Goal: Information Seeking & Learning: Learn about a topic

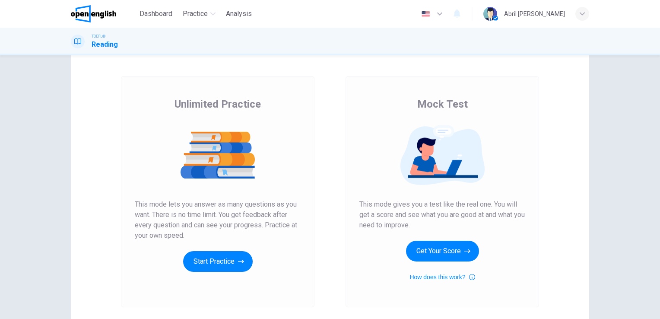
scroll to position [42, 0]
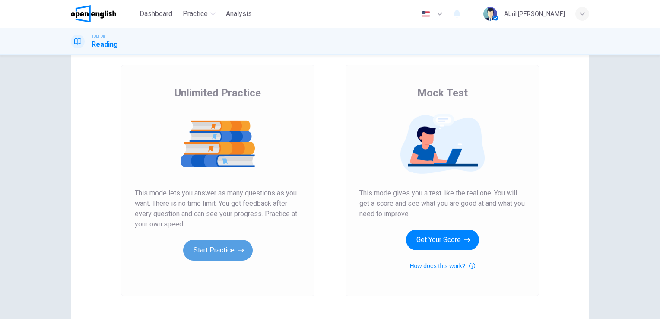
click at [225, 244] on button "Start Practice" at bounding box center [218, 250] width 70 height 21
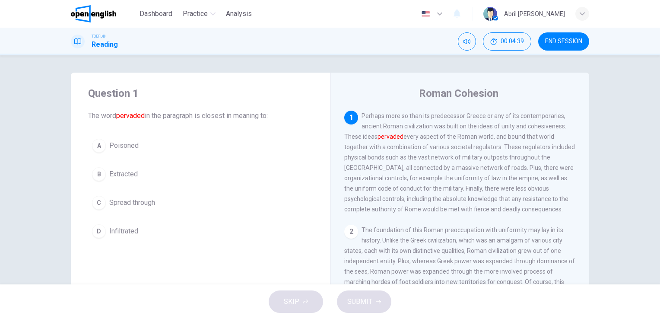
click at [119, 115] on font "pervaded" at bounding box center [130, 115] width 29 height 8
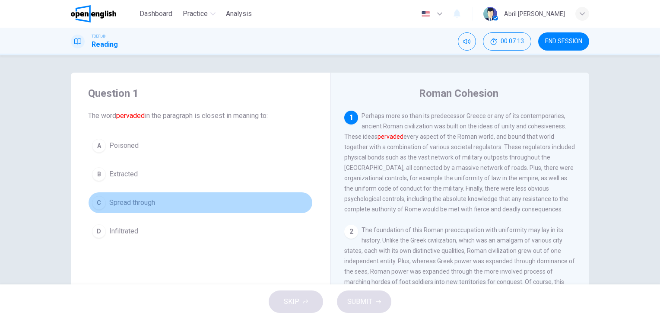
click at [116, 198] on span "Spread through" at bounding box center [132, 202] width 46 height 10
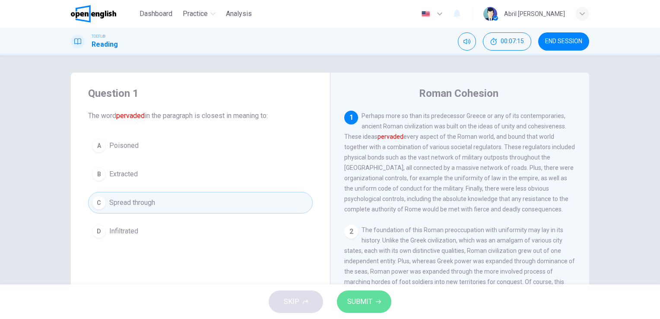
click at [368, 296] on span "SUBMIT" at bounding box center [359, 301] width 25 height 12
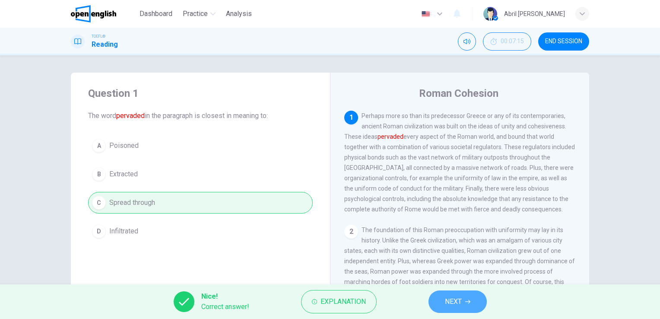
click at [449, 308] on button "NEXT" at bounding box center [457, 301] width 58 height 22
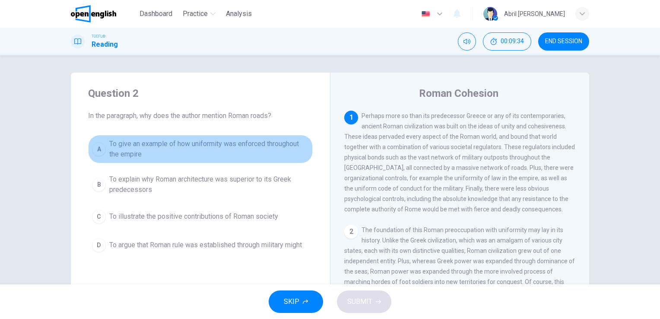
click at [263, 146] on span "To give an example of how uniformity was enforced throughout the empire" at bounding box center [209, 149] width 200 height 21
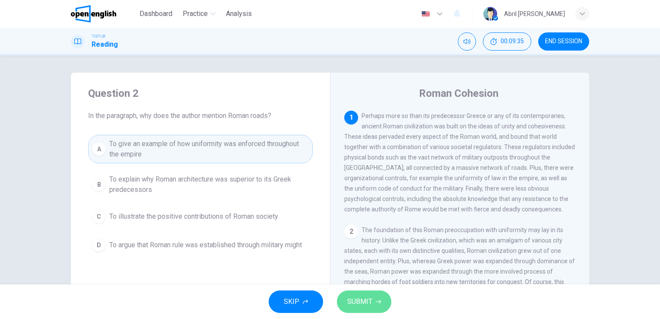
click at [368, 296] on span "SUBMIT" at bounding box center [359, 301] width 25 height 12
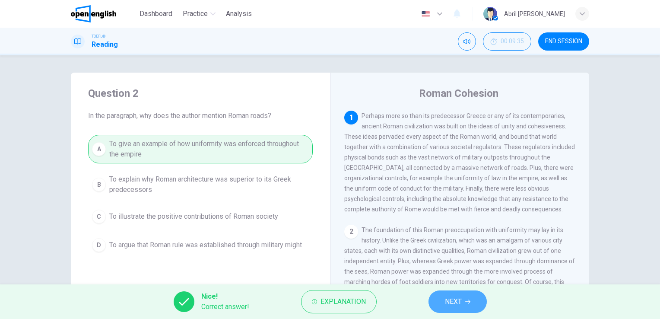
click at [453, 296] on span "NEXT" at bounding box center [453, 301] width 17 height 12
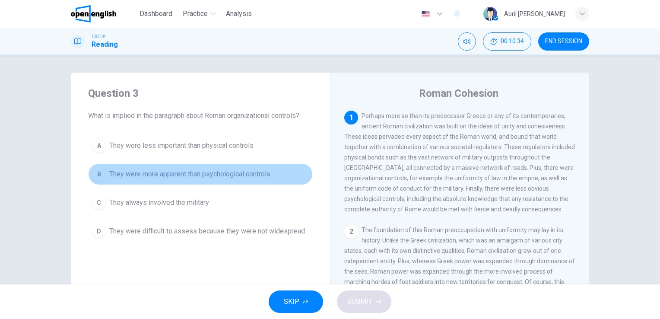
click at [268, 178] on span "They were more apparent than psychological controls" at bounding box center [189, 174] width 161 height 10
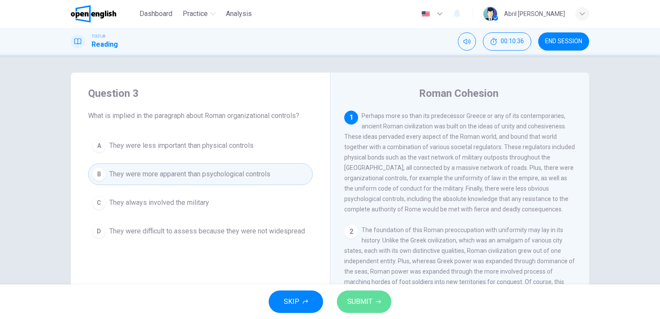
click at [357, 295] on button "SUBMIT" at bounding box center [364, 301] width 54 height 22
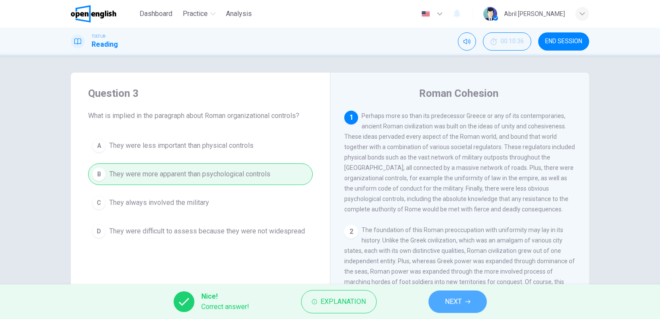
click at [448, 304] on span "NEXT" at bounding box center [453, 301] width 17 height 12
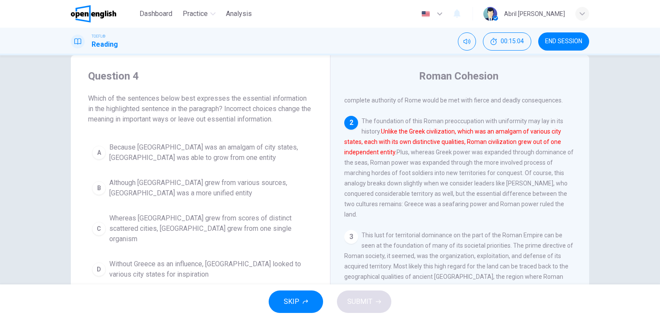
scroll to position [24, 0]
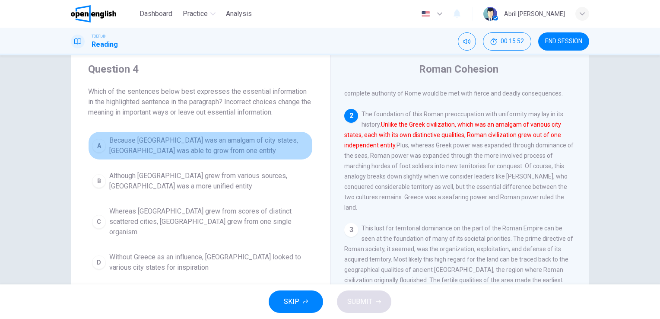
click at [245, 151] on span "Because [GEOGRAPHIC_DATA] was an amalgam of city states, [GEOGRAPHIC_DATA] was …" at bounding box center [209, 145] width 200 height 21
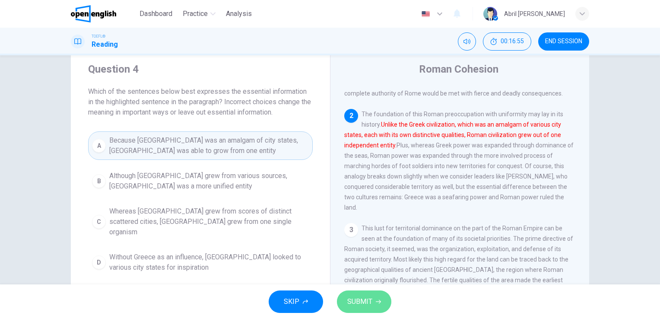
click at [359, 296] on span "SUBMIT" at bounding box center [359, 301] width 25 height 12
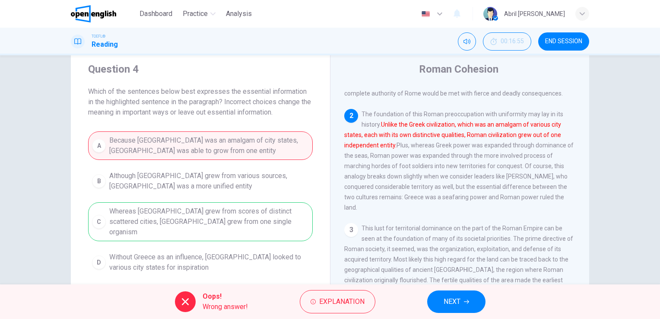
click at [444, 298] on span "NEXT" at bounding box center [452, 301] width 17 height 12
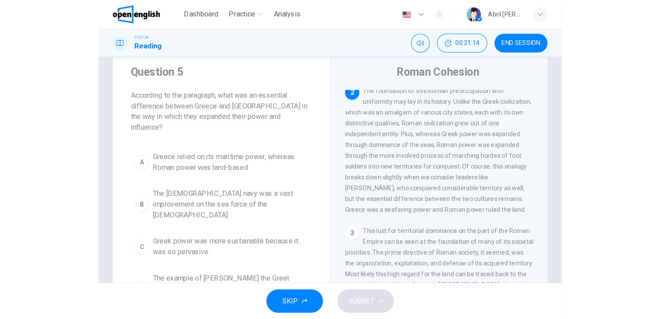
scroll to position [117, 0]
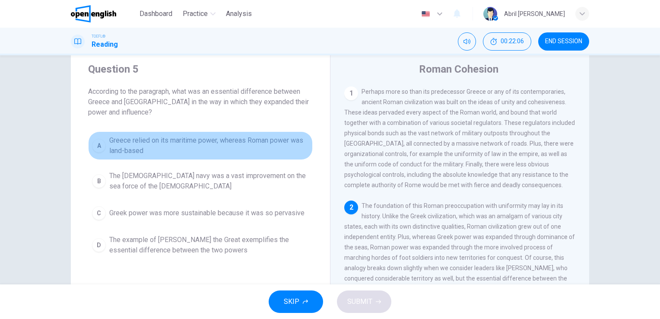
click at [282, 153] on span "Greece relied on its maritime power, whereas Roman power was land-based" at bounding box center [209, 145] width 200 height 21
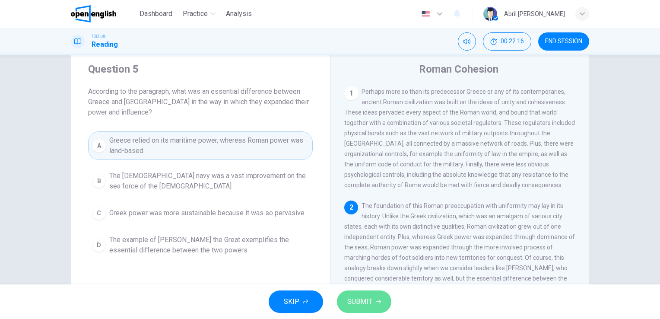
click at [368, 296] on span "SUBMIT" at bounding box center [359, 301] width 25 height 12
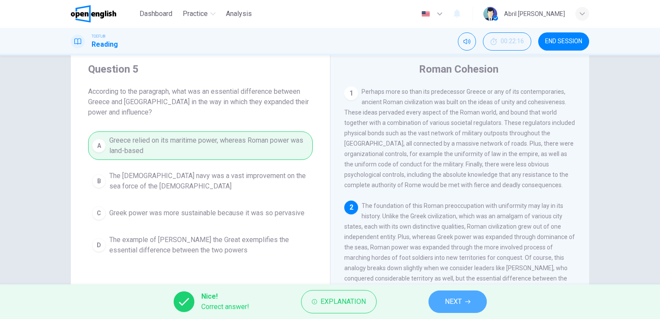
click at [435, 307] on button "NEXT" at bounding box center [457, 301] width 58 height 22
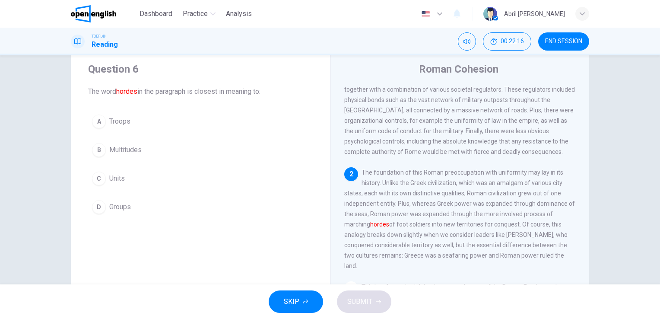
scroll to position [62, 0]
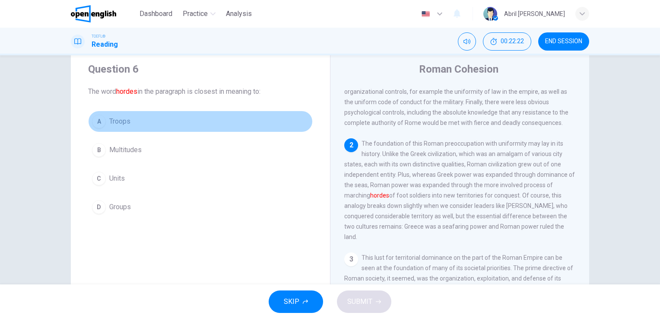
click at [119, 119] on span "Troops" at bounding box center [119, 121] width 21 height 10
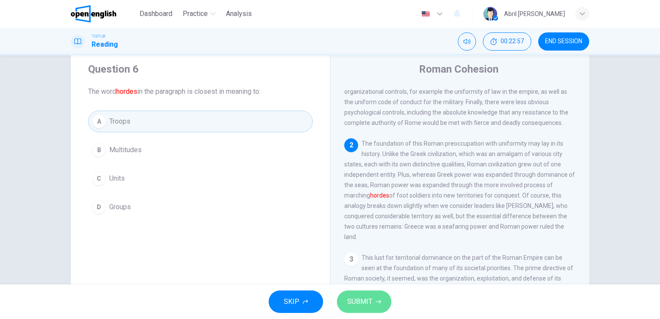
click at [365, 305] on span "SUBMIT" at bounding box center [359, 301] width 25 height 12
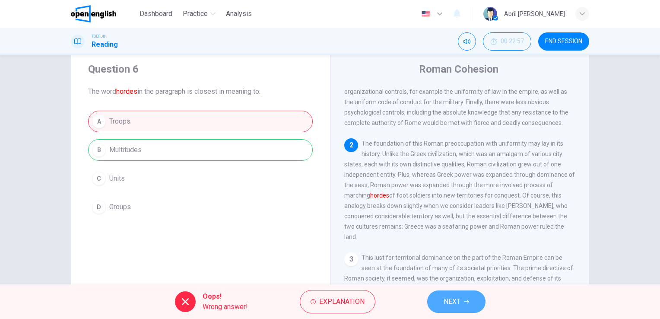
click at [463, 308] on button "NEXT" at bounding box center [456, 301] width 58 height 22
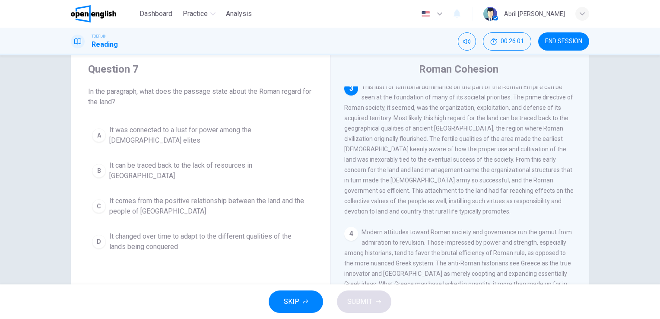
scroll to position [232, 0]
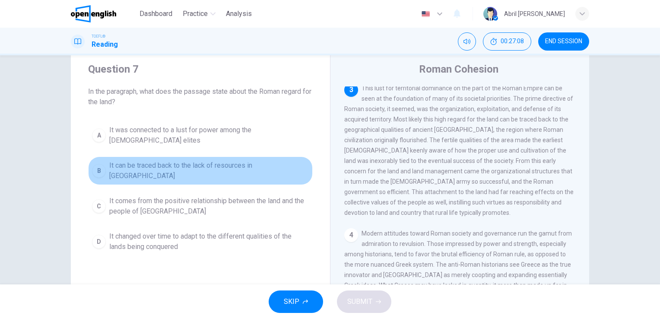
click at [136, 156] on button "B It can be traced back to the lack of resources in [GEOGRAPHIC_DATA]" at bounding box center [200, 170] width 225 height 29
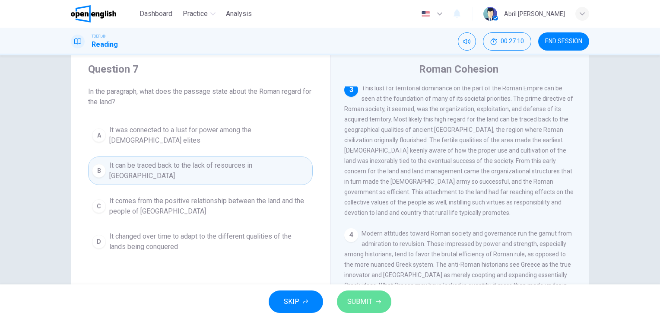
click at [379, 294] on button "SUBMIT" at bounding box center [364, 301] width 54 height 22
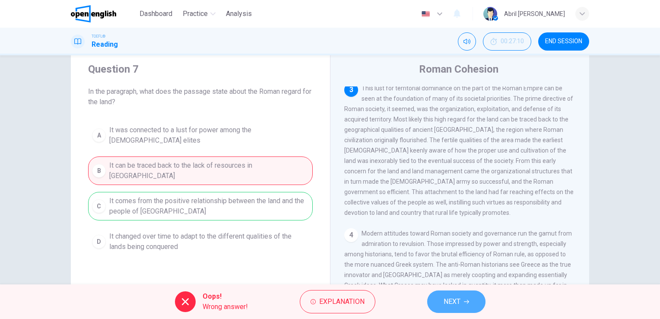
click at [442, 308] on button "NEXT" at bounding box center [456, 301] width 58 height 22
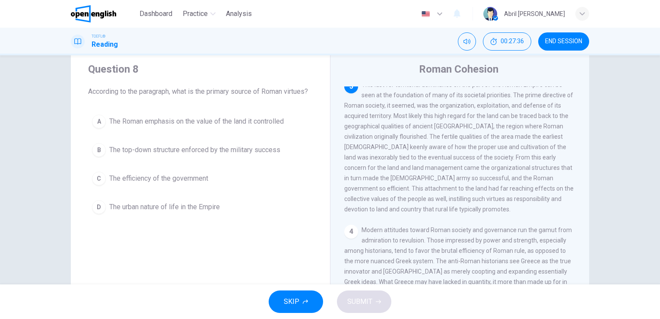
click at [439, 253] on span "Modern attitudes toward Roman society and governance run the gamut from admirat…" at bounding box center [458, 276] width 229 height 100
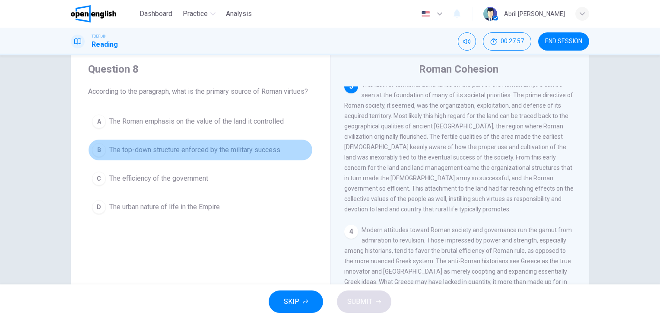
click at [273, 161] on button "B The top-down structure enforced by the military success" at bounding box center [200, 150] width 225 height 22
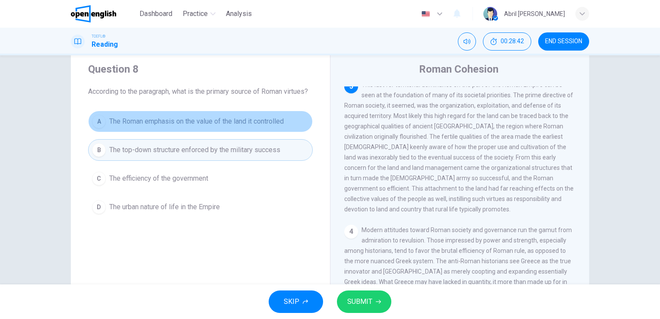
click at [245, 127] on span "The Roman emphasis on the value of the land it controlled" at bounding box center [196, 121] width 174 height 10
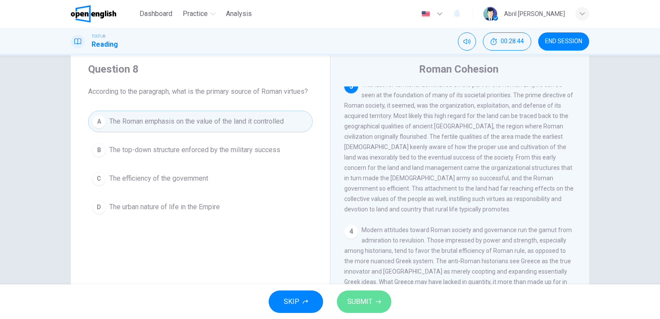
click at [372, 303] on button "SUBMIT" at bounding box center [364, 301] width 54 height 22
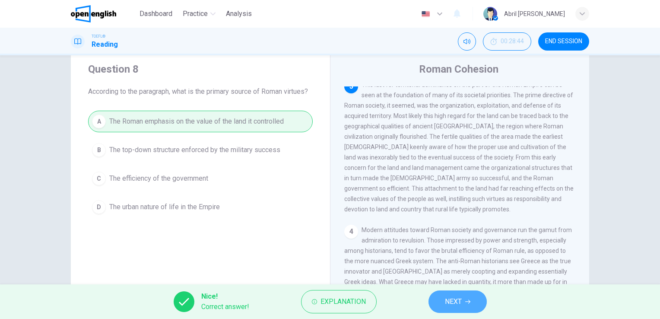
click at [453, 304] on span "NEXT" at bounding box center [453, 301] width 17 height 12
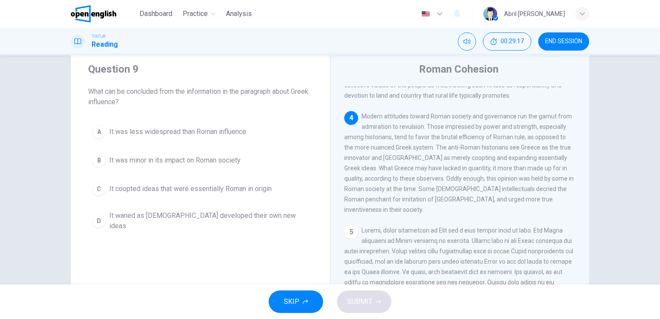
scroll to position [349, 0]
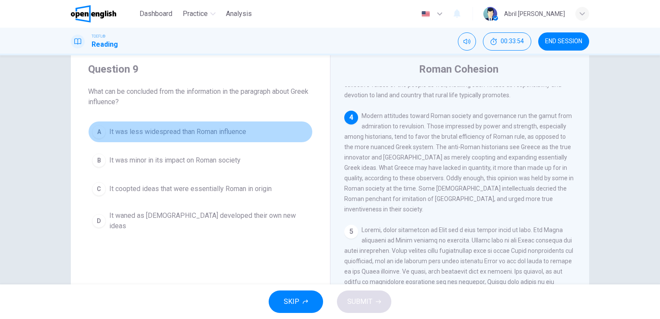
click at [205, 130] on span "It was less widespread than Roman influence" at bounding box center [177, 132] width 137 height 10
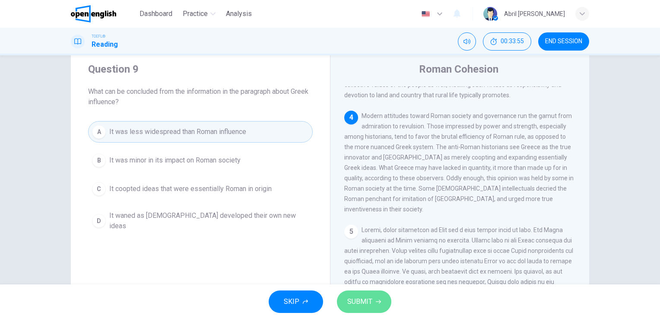
click at [370, 296] on span "SUBMIT" at bounding box center [359, 301] width 25 height 12
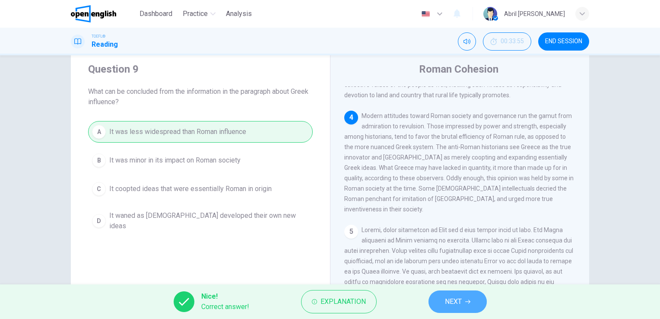
click at [449, 306] on span "NEXT" at bounding box center [453, 301] width 17 height 12
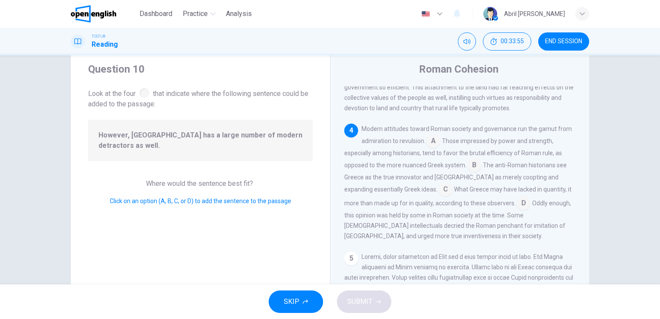
scroll to position [340, 0]
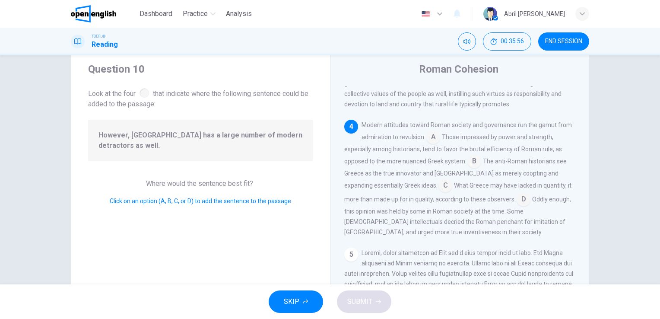
click at [517, 207] on input at bounding box center [524, 200] width 14 height 14
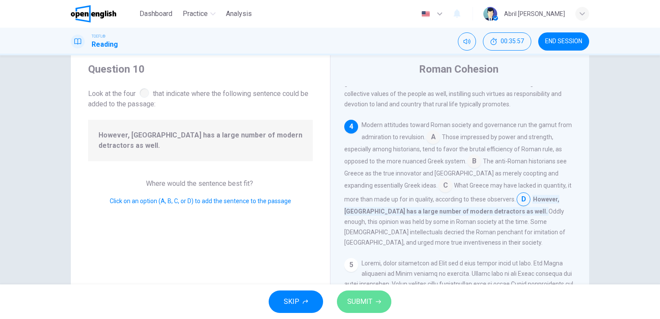
click at [379, 307] on button "SUBMIT" at bounding box center [364, 301] width 54 height 22
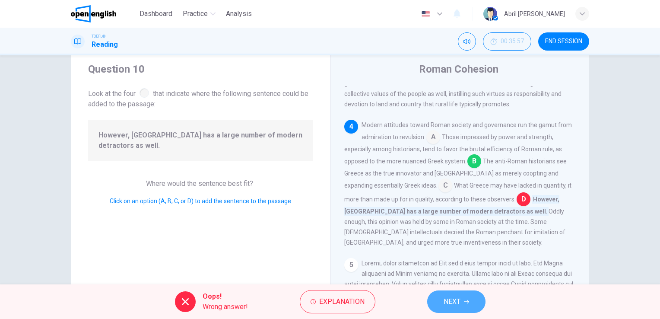
click at [445, 302] on span "NEXT" at bounding box center [452, 301] width 17 height 12
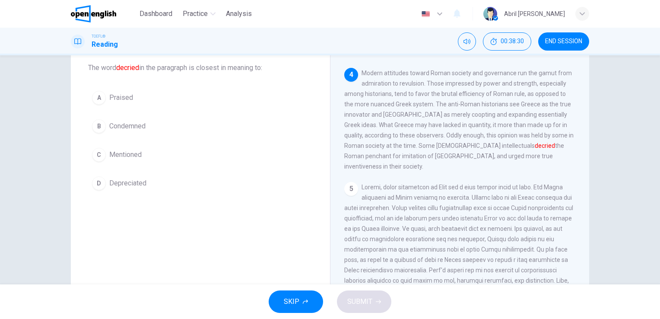
scroll to position [61, 0]
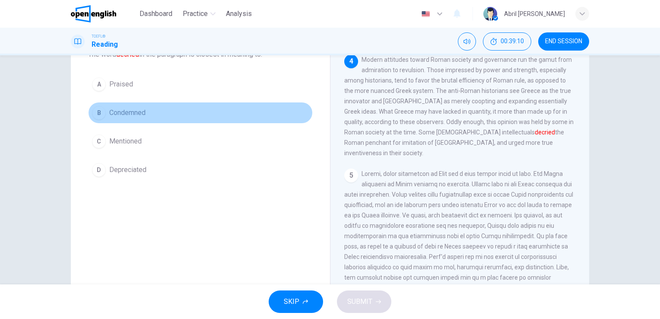
click at [187, 117] on button "B Condemned" at bounding box center [200, 113] width 225 height 22
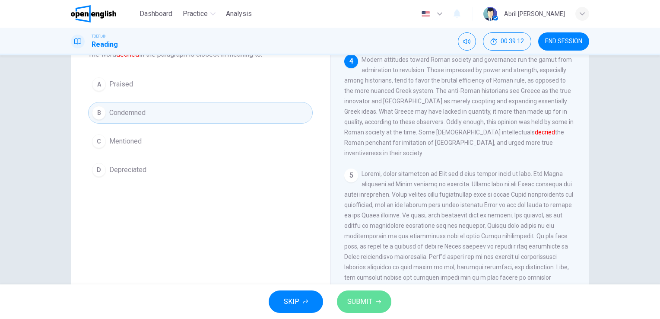
click at [367, 310] on button "SUBMIT" at bounding box center [364, 301] width 54 height 22
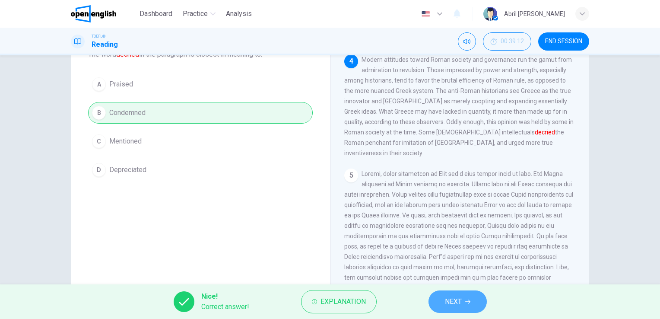
click at [456, 298] on span "NEXT" at bounding box center [453, 301] width 17 height 12
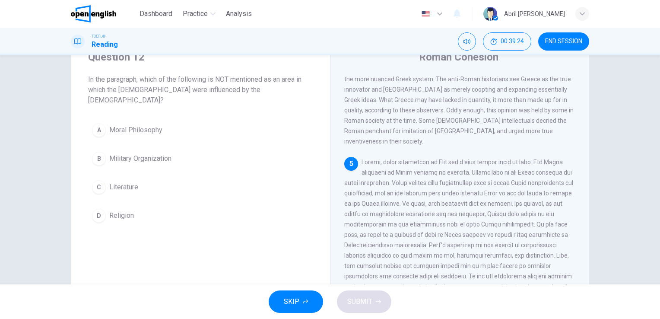
scroll to position [39, 0]
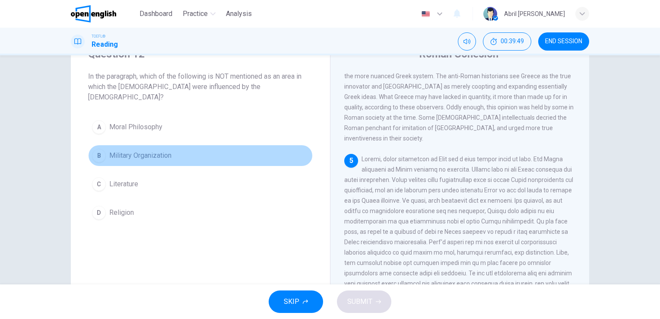
click at [138, 150] on span "Military Organization" at bounding box center [140, 155] width 62 height 10
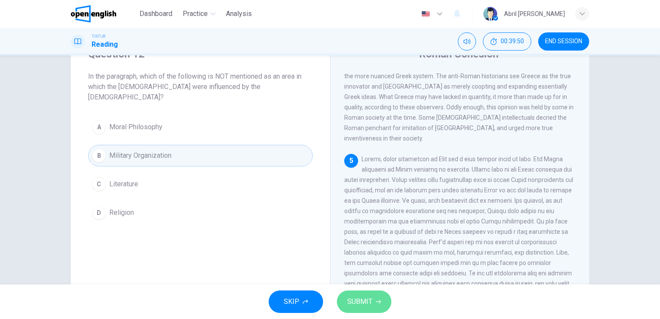
click at [370, 306] on span "SUBMIT" at bounding box center [359, 301] width 25 height 12
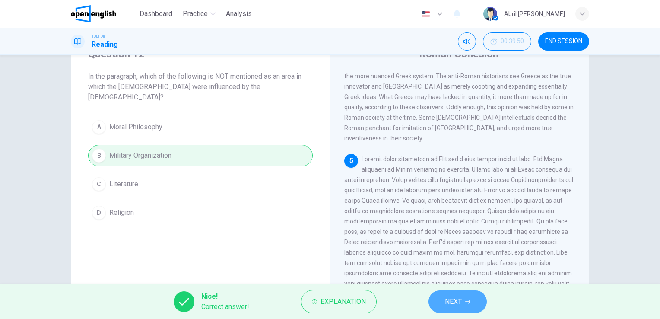
click at [434, 301] on button "NEXT" at bounding box center [457, 301] width 58 height 22
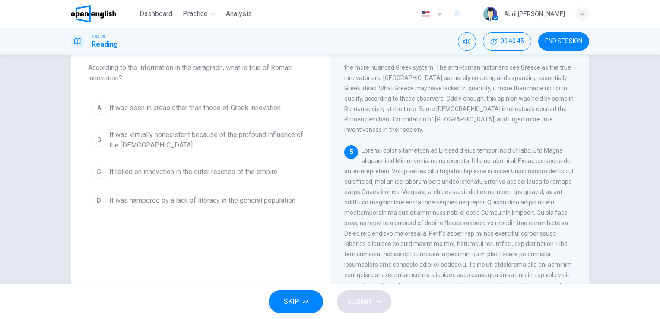
scroll to position [48, 0]
click at [432, 208] on span at bounding box center [458, 222] width 229 height 152
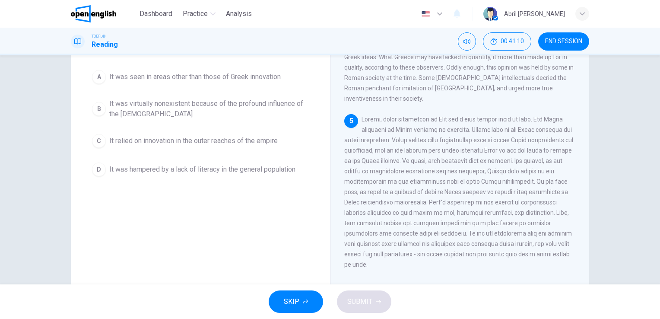
scroll to position [79, 0]
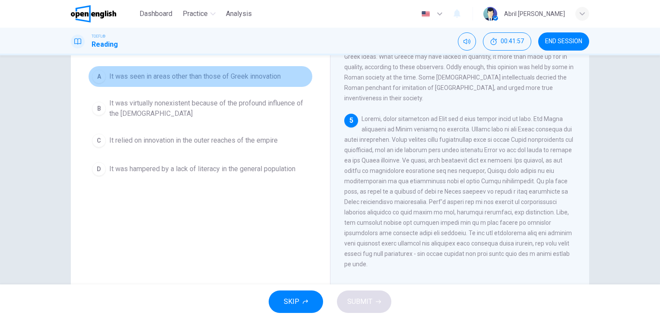
click at [249, 77] on span "It was seen in areas other than those of Greek innovation" at bounding box center [194, 76] width 171 height 10
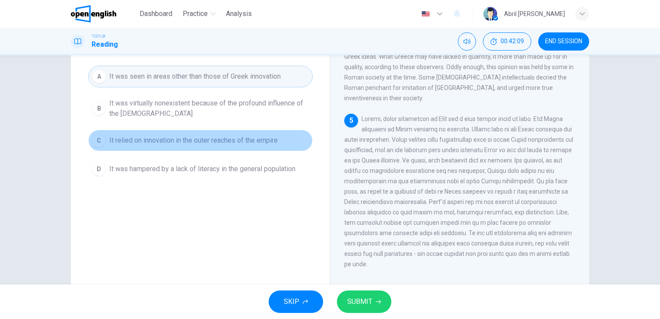
click at [228, 141] on span "It relied on innovation in the outer reaches of the empire" at bounding box center [193, 140] width 168 height 10
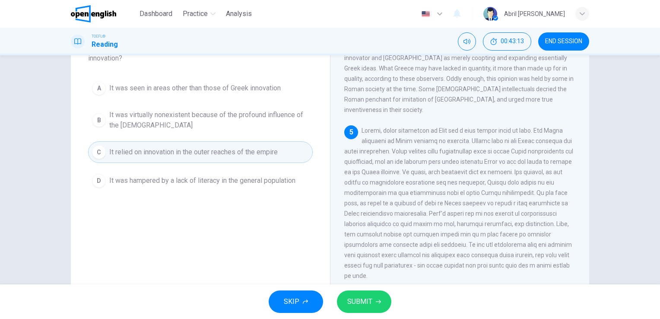
scroll to position [67, 0]
click at [371, 295] on button "SUBMIT" at bounding box center [364, 301] width 54 height 22
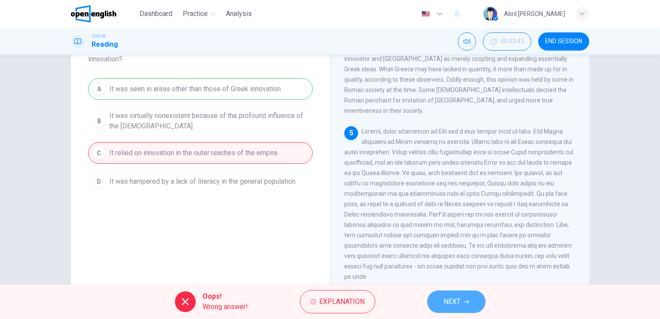
click at [450, 305] on span "NEXT" at bounding box center [452, 301] width 17 height 12
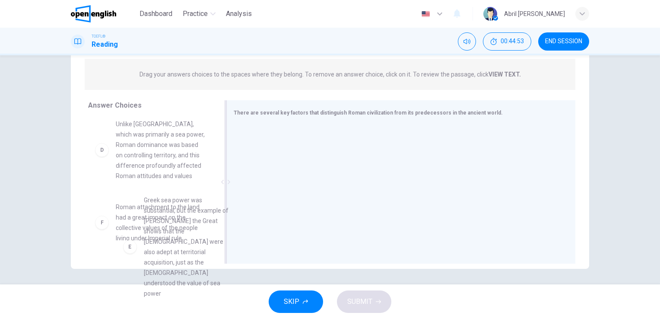
scroll to position [256, 0]
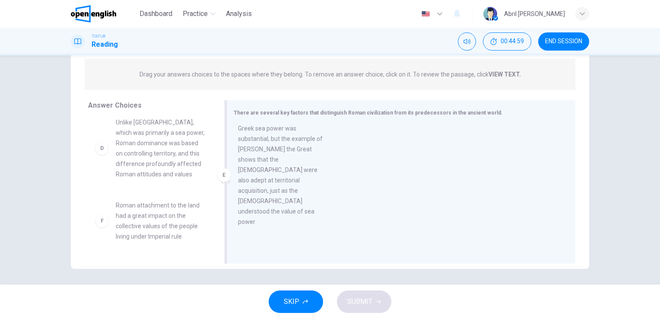
drag, startPoint x: 155, startPoint y: 225, endPoint x: 286, endPoint y: 152, distance: 148.9
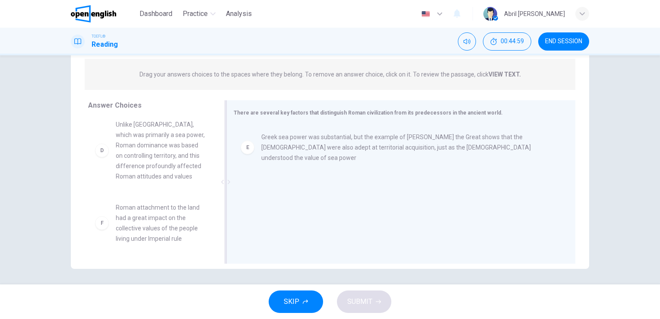
scroll to position [244, 0]
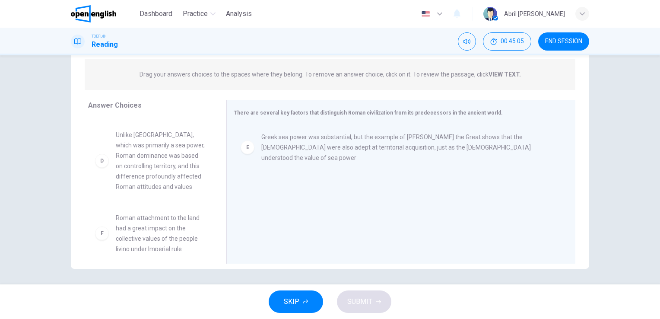
click at [148, 148] on span "Unlike [GEOGRAPHIC_DATA], which was primarily a sea power, Roman dominance was …" at bounding box center [161, 161] width 90 height 62
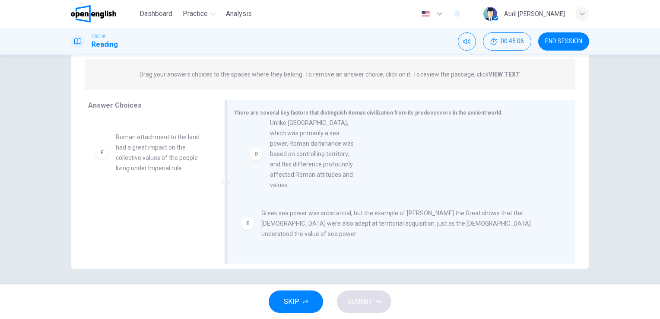
drag, startPoint x: 148, startPoint y: 148, endPoint x: 308, endPoint y: 146, distance: 160.3
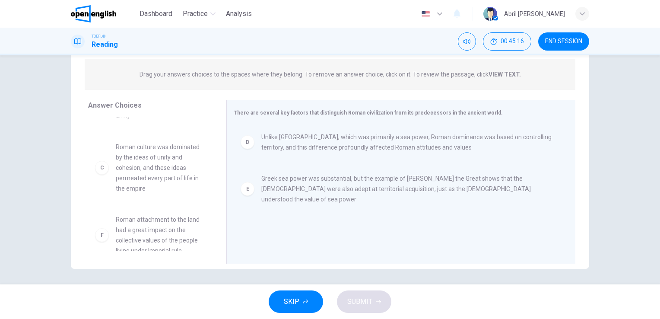
scroll to position [161, 0]
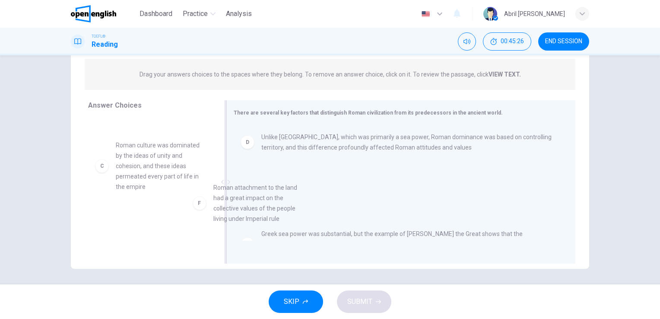
drag, startPoint x: 154, startPoint y: 235, endPoint x: 264, endPoint y: 213, distance: 112.6
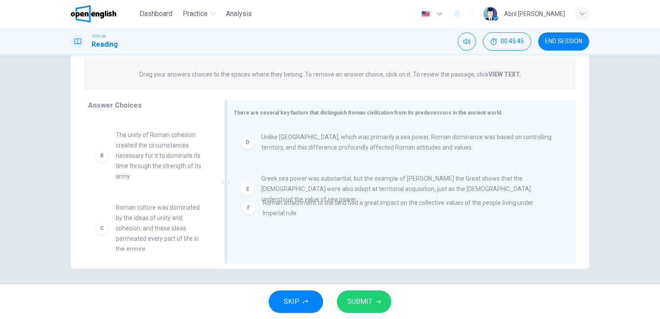
scroll to position [0, 0]
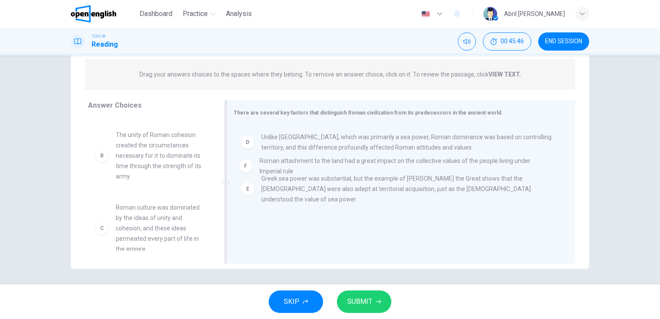
drag, startPoint x: 271, startPoint y: 231, endPoint x: 273, endPoint y: 167, distance: 64.0
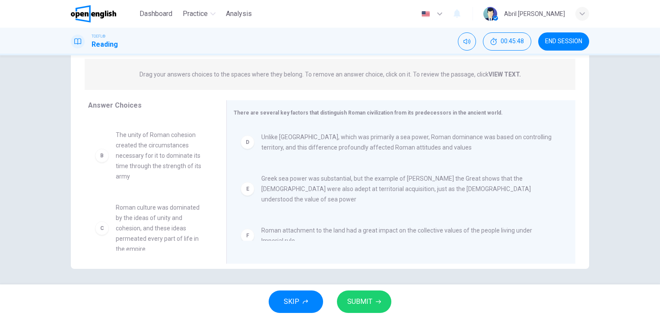
scroll to position [0, 0]
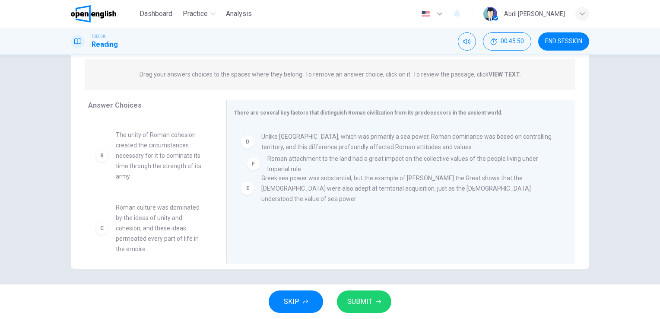
drag, startPoint x: 273, startPoint y: 223, endPoint x: 282, endPoint y: 160, distance: 64.0
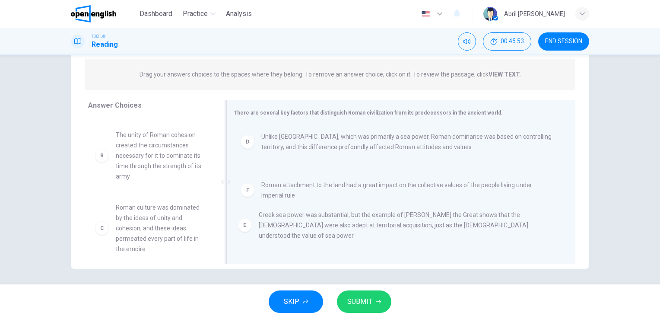
drag, startPoint x: 271, startPoint y: 185, endPoint x: 271, endPoint y: 230, distance: 44.5
drag, startPoint x: 265, startPoint y: 187, endPoint x: 264, endPoint y: 230, distance: 42.3
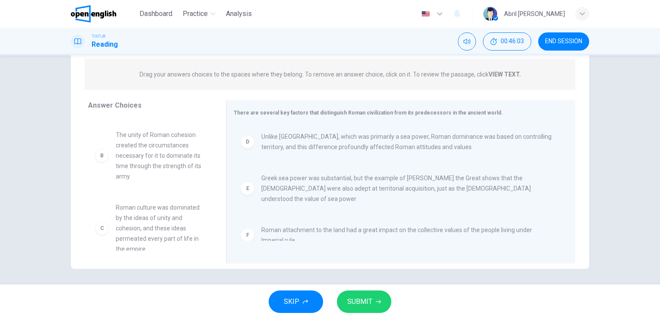
scroll to position [1, 0]
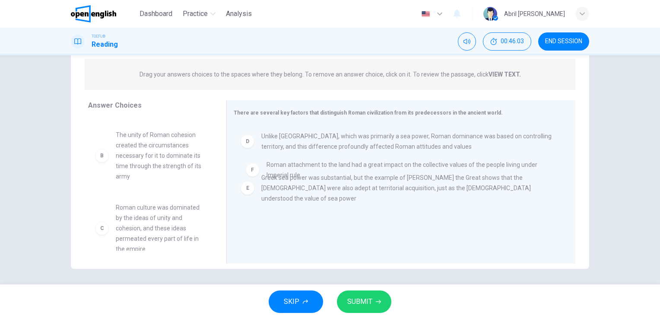
drag, startPoint x: 285, startPoint y: 226, endPoint x: 292, endPoint y: 166, distance: 60.9
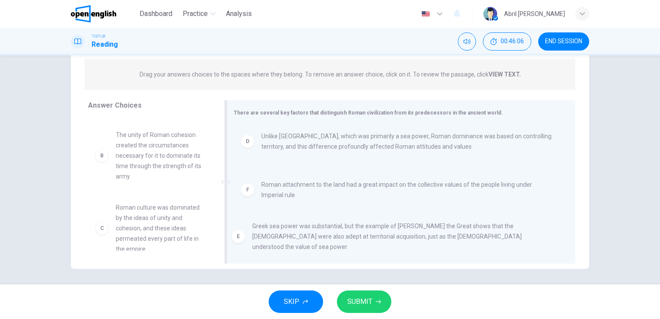
drag, startPoint x: 279, startPoint y: 192, endPoint x: 271, endPoint y: 243, distance: 52.0
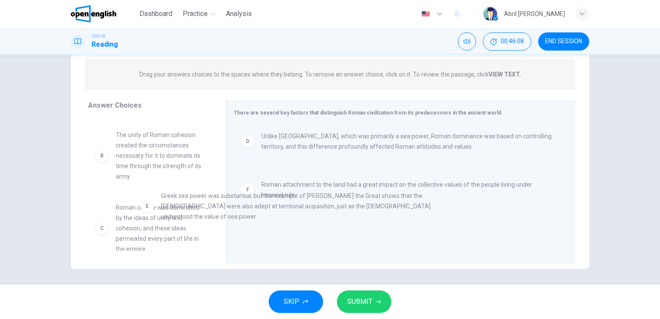
drag, startPoint x: 286, startPoint y: 182, endPoint x: 169, endPoint y: 202, distance: 117.8
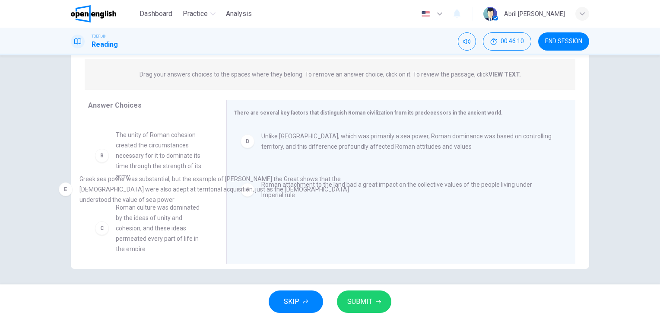
drag, startPoint x: 275, startPoint y: 182, endPoint x: 91, endPoint y: 184, distance: 184.0
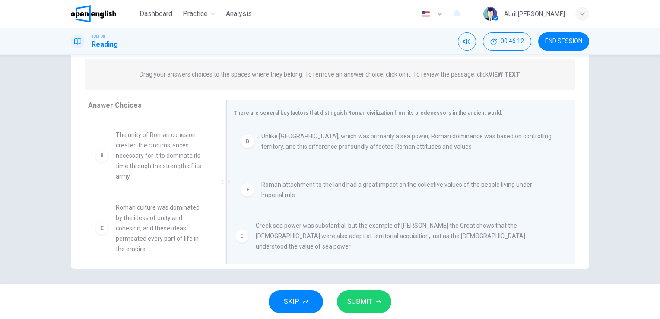
drag, startPoint x: 290, startPoint y: 178, endPoint x: 287, endPoint y: 229, distance: 51.5
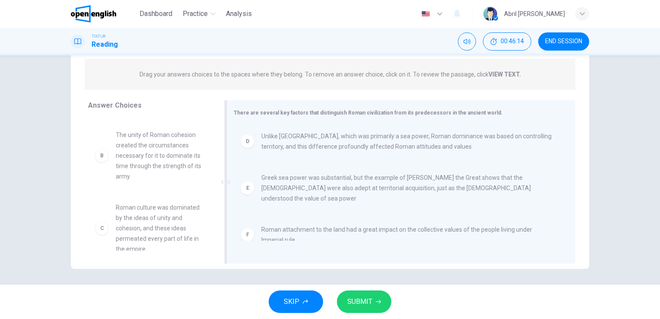
click at [295, 137] on span "Unlike [GEOGRAPHIC_DATA], which was primarily a sea power, Roman dominance was …" at bounding box center [407, 141] width 293 height 21
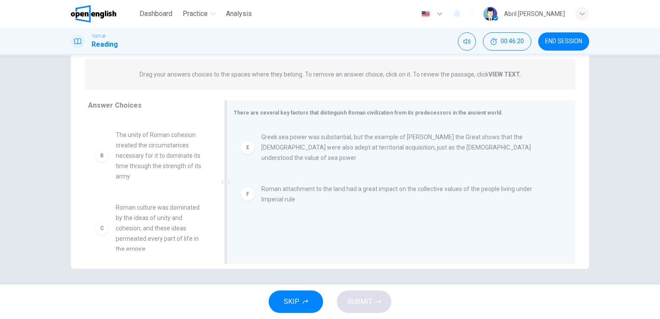
scroll to position [181, 0]
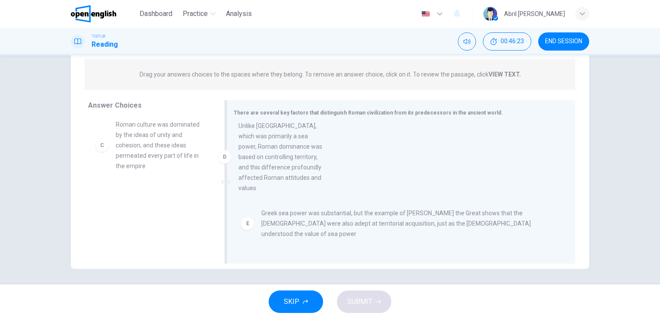
drag, startPoint x: 155, startPoint y: 208, endPoint x: 286, endPoint y: 144, distance: 144.9
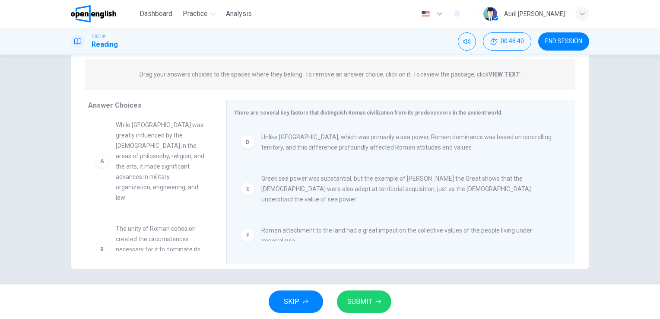
scroll to position [0, 0]
drag, startPoint x: 217, startPoint y: 156, endPoint x: 217, endPoint y: 196, distance: 39.7
click at [217, 196] on div "Answer Choices A While [GEOGRAPHIC_DATA] was greatly influenced by the [DEMOGRA…" at bounding box center [148, 184] width 155 height 168
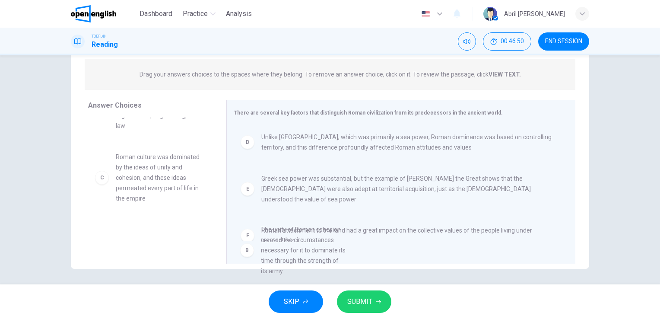
drag, startPoint x: 152, startPoint y: 179, endPoint x: 304, endPoint y: 274, distance: 178.8
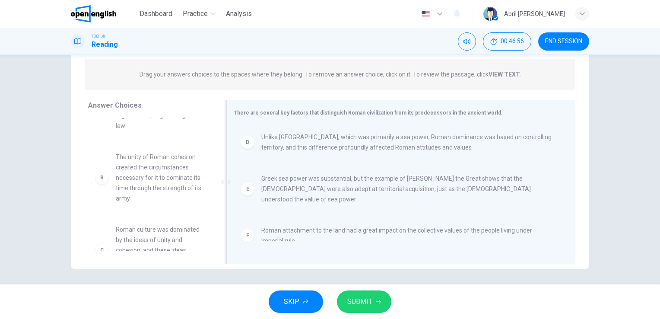
click at [333, 225] on span "Roman attachment to the land had a great impact on the collective values of the…" at bounding box center [407, 235] width 293 height 21
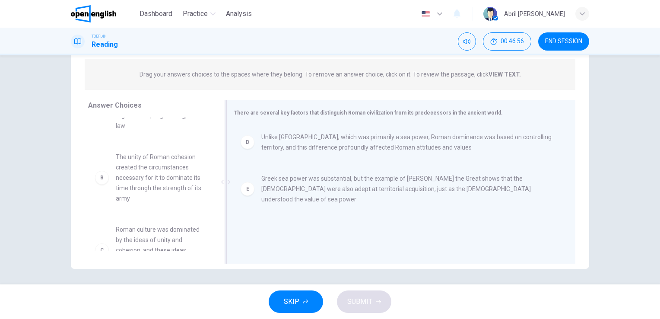
click at [333, 222] on div "D Unlike [GEOGRAPHIC_DATA], which was primarily a sea power, Roman dominance wa…" at bounding box center [398, 183] width 328 height 116
click at [350, 187] on span "Greek sea power was substantial, but the example of [PERSON_NAME] the Great sho…" at bounding box center [407, 188] width 293 height 31
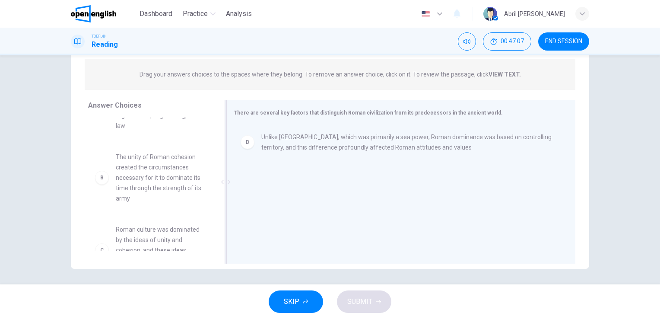
click at [350, 187] on div "D Unlike [GEOGRAPHIC_DATA], which was primarily a sea power, Roman dominance wa…" at bounding box center [398, 183] width 328 height 116
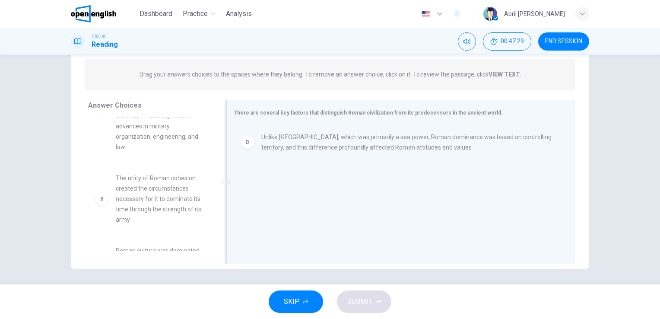
scroll to position [53, 0]
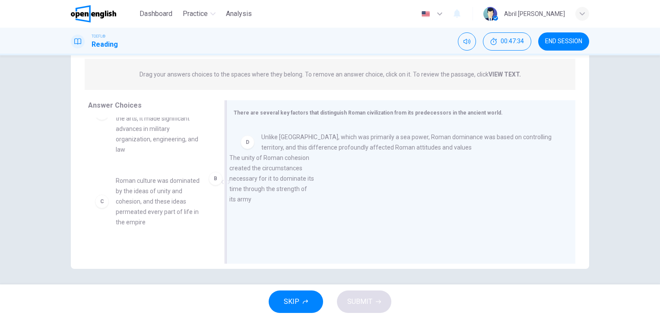
drag, startPoint x: 165, startPoint y: 184, endPoint x: 357, endPoint y: 162, distance: 193.5
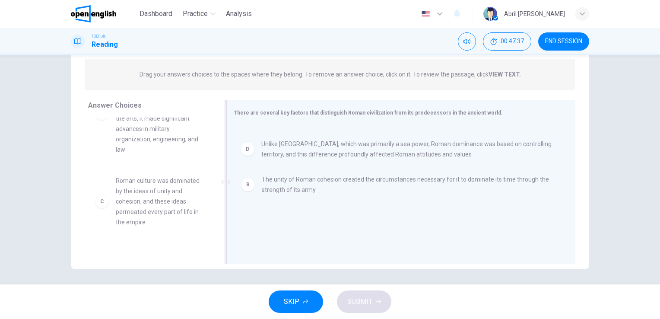
drag, startPoint x: 306, startPoint y: 149, endPoint x: 310, endPoint y: 209, distance: 60.2
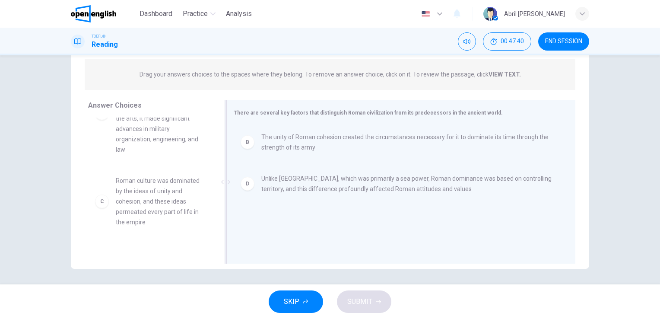
click at [278, 188] on span "Unlike [GEOGRAPHIC_DATA], which was primarily a sea power, Roman dominance was …" at bounding box center [407, 183] width 293 height 21
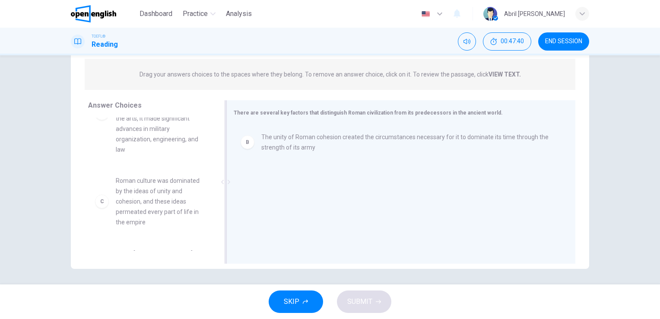
click at [278, 188] on div "B The unity of Roman cohesion created the circumstances necessary for it to dom…" at bounding box center [398, 183] width 328 height 116
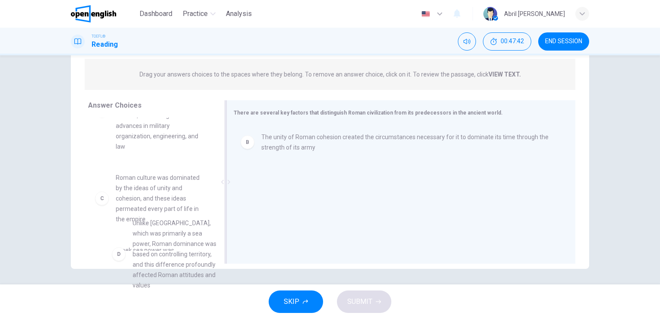
scroll to position [57, 0]
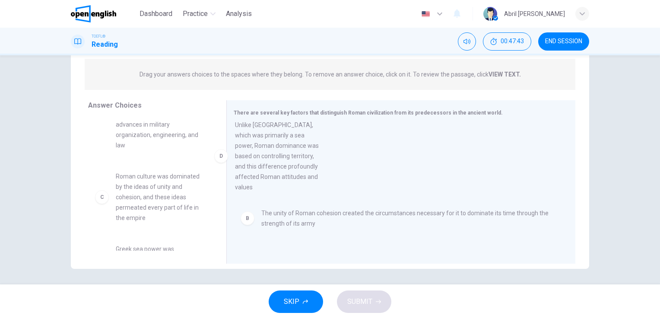
drag, startPoint x: 165, startPoint y: 247, endPoint x: 289, endPoint y: 127, distance: 172.3
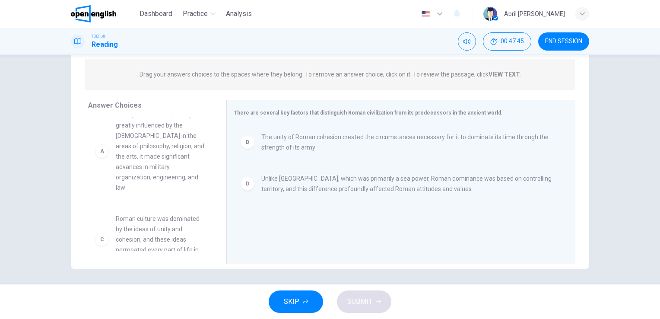
scroll to position [0, 0]
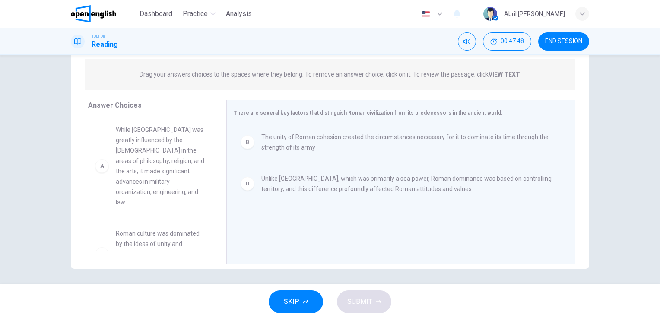
click at [183, 160] on span "While [GEOGRAPHIC_DATA] was greatly influenced by the [DEMOGRAPHIC_DATA] in the…" at bounding box center [161, 165] width 90 height 83
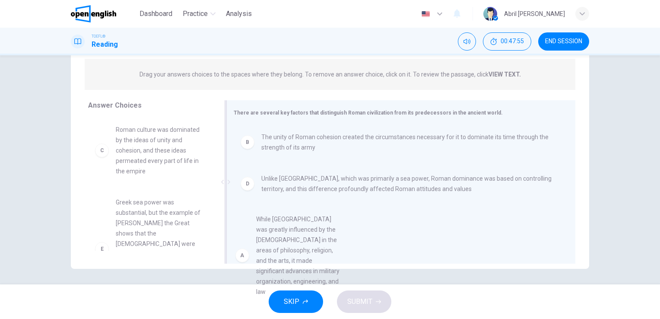
drag, startPoint x: 160, startPoint y: 149, endPoint x: 308, endPoint y: 231, distance: 168.9
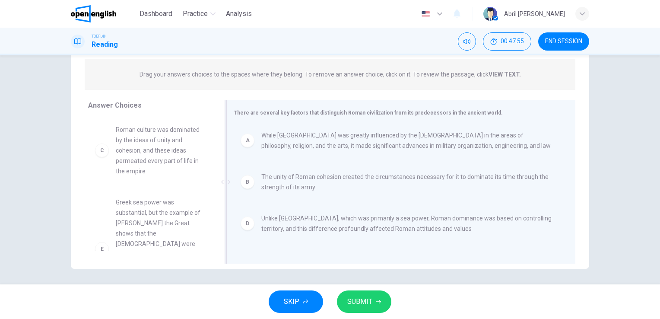
scroll to position [2, 0]
click at [347, 136] on span "While [GEOGRAPHIC_DATA] was greatly influenced by the [DEMOGRAPHIC_DATA] in the…" at bounding box center [407, 140] width 293 height 21
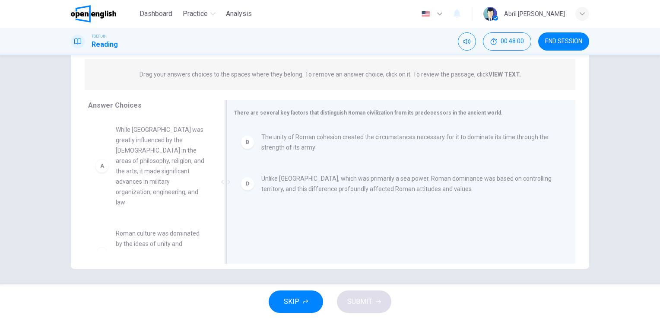
scroll to position [0, 0]
click at [347, 136] on span "The unity of Roman cohesion created the circumstances necessary for it to domin…" at bounding box center [407, 142] width 293 height 21
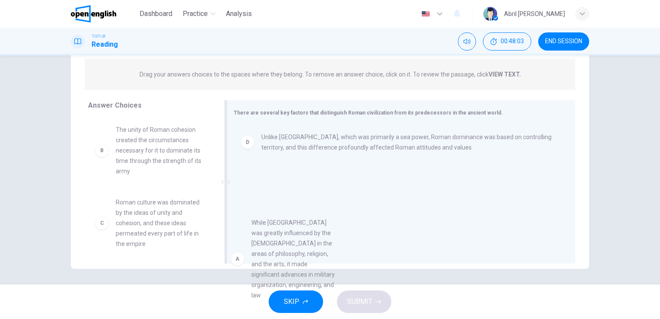
drag, startPoint x: 162, startPoint y: 182, endPoint x: 311, endPoint y: 252, distance: 164.2
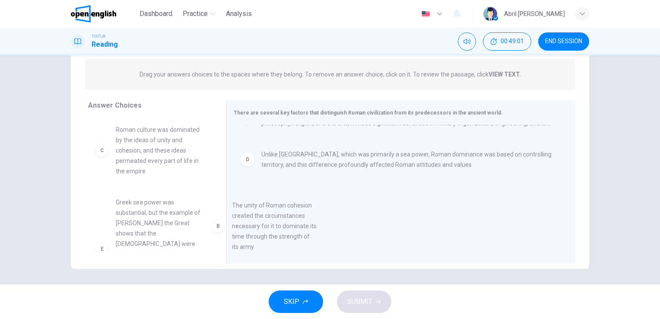
drag, startPoint x: 176, startPoint y: 147, endPoint x: 309, endPoint y: 228, distance: 155.4
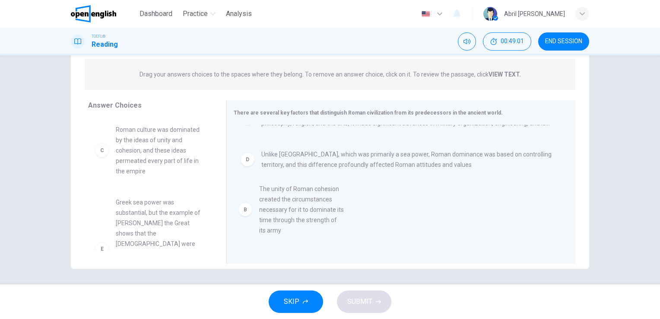
scroll to position [2, 0]
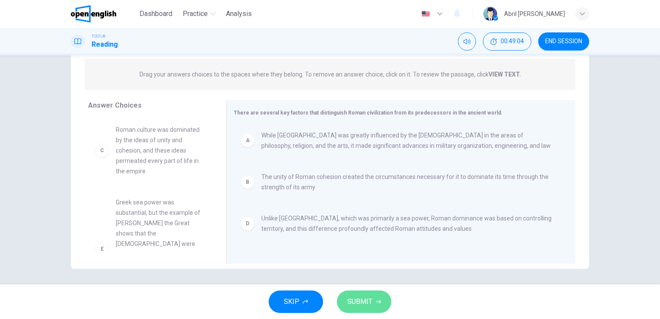
click at [363, 296] on span "SUBMIT" at bounding box center [359, 301] width 25 height 12
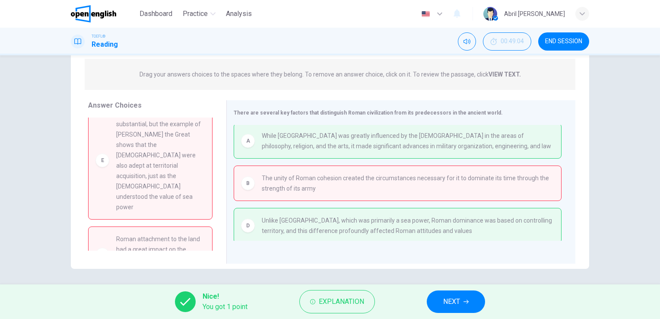
scroll to position [0, 0]
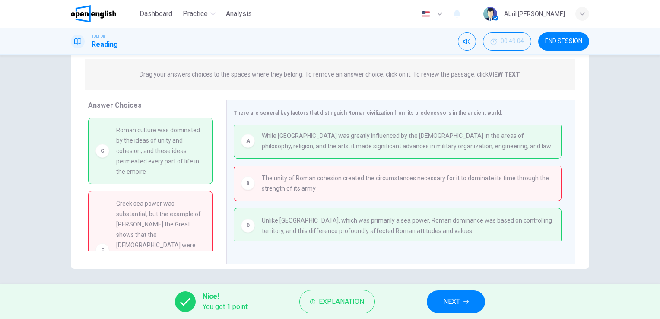
click at [169, 148] on span "Roman culture was dominated by the ideas of unity and cohesion, and these ideas…" at bounding box center [160, 151] width 89 height 52
click at [441, 301] on button "NEXT" at bounding box center [456, 301] width 58 height 22
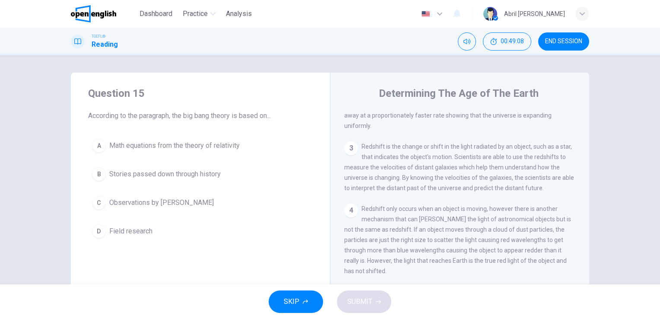
scroll to position [146, 0]
click at [555, 43] on span "END SESSION" at bounding box center [563, 41] width 37 height 7
